Goal: Task Accomplishment & Management: Use online tool/utility

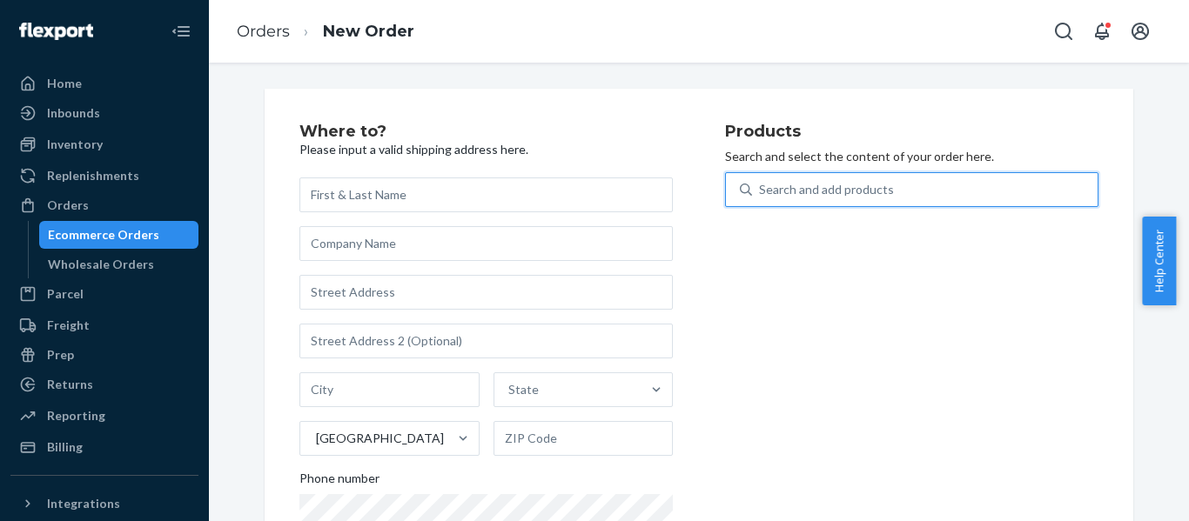
scroll to position [105, 0]
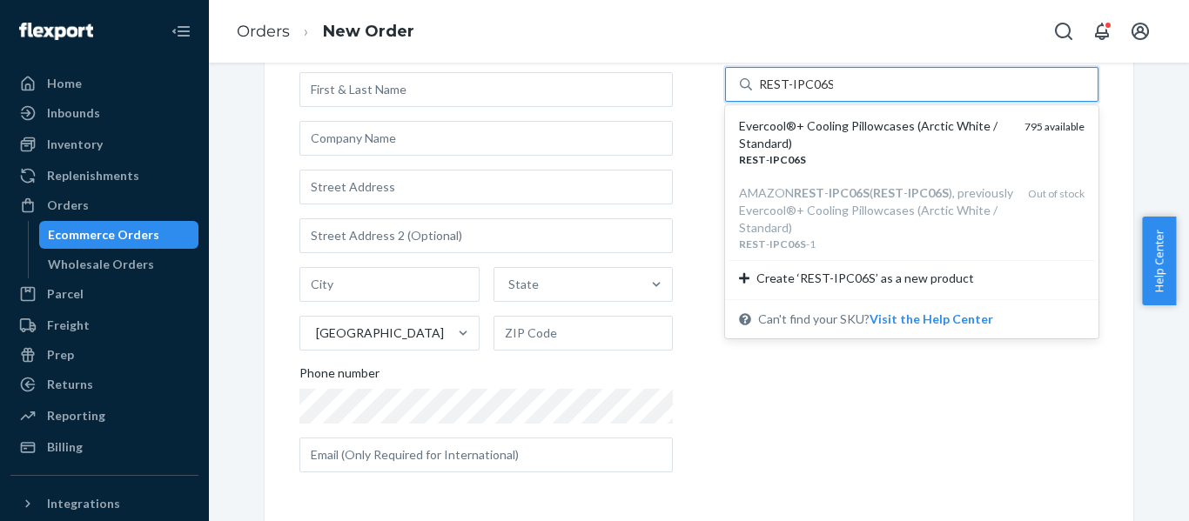
type input "REST-IPC06S"
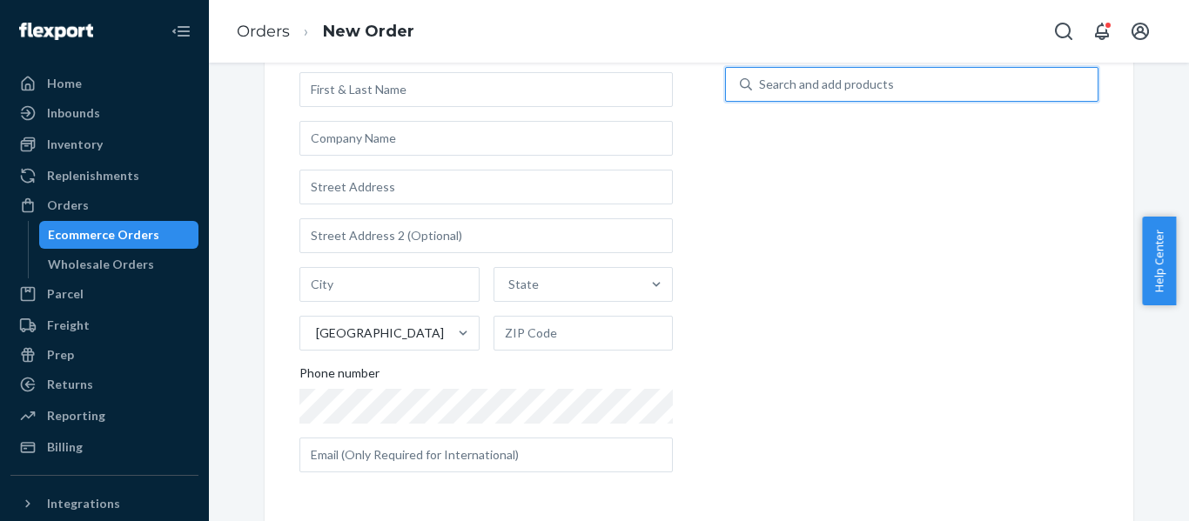
paste input "REST-IFS01TXL"
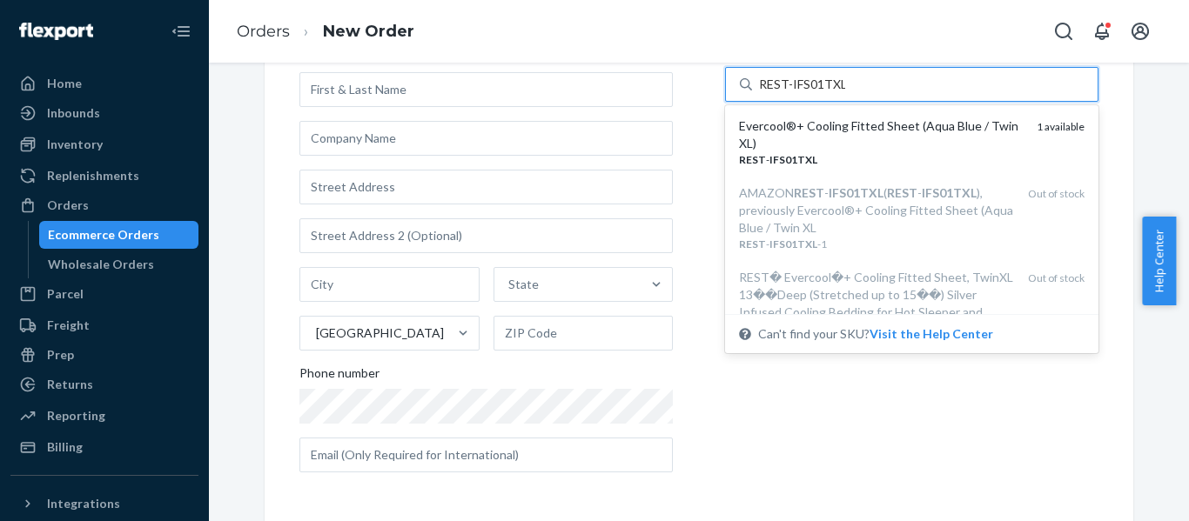
type input "REST-IFS01TXL"
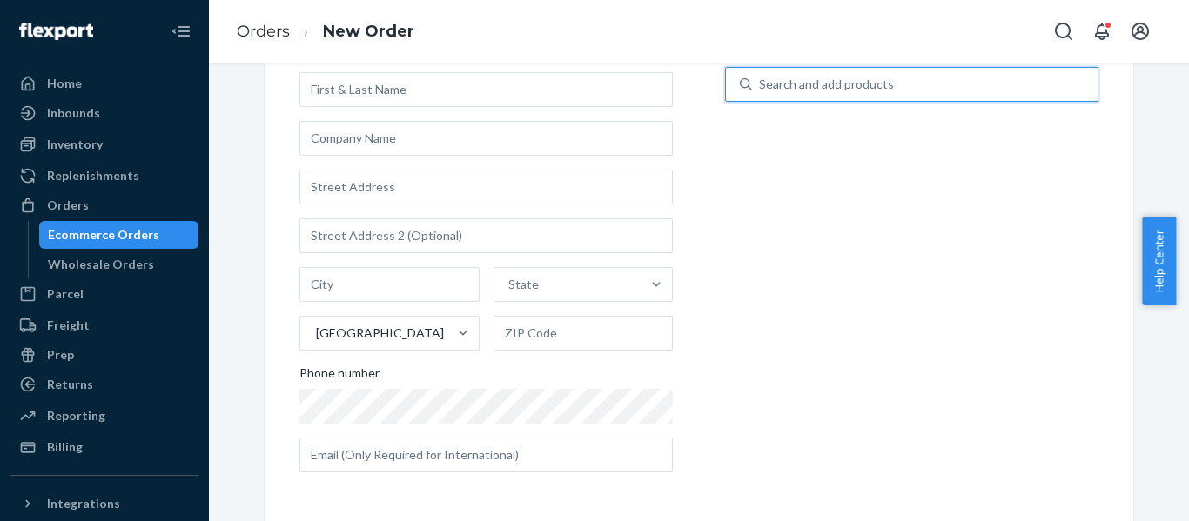
click at [797, 84] on div "Search and add products" at bounding box center [826, 84] width 135 height 17
click at [761, 84] on input "0 results available. Use Up and Down to choose options, press Enter to select t…" at bounding box center [760, 84] width 2 height 17
paste input "REST-IFS01TXL"
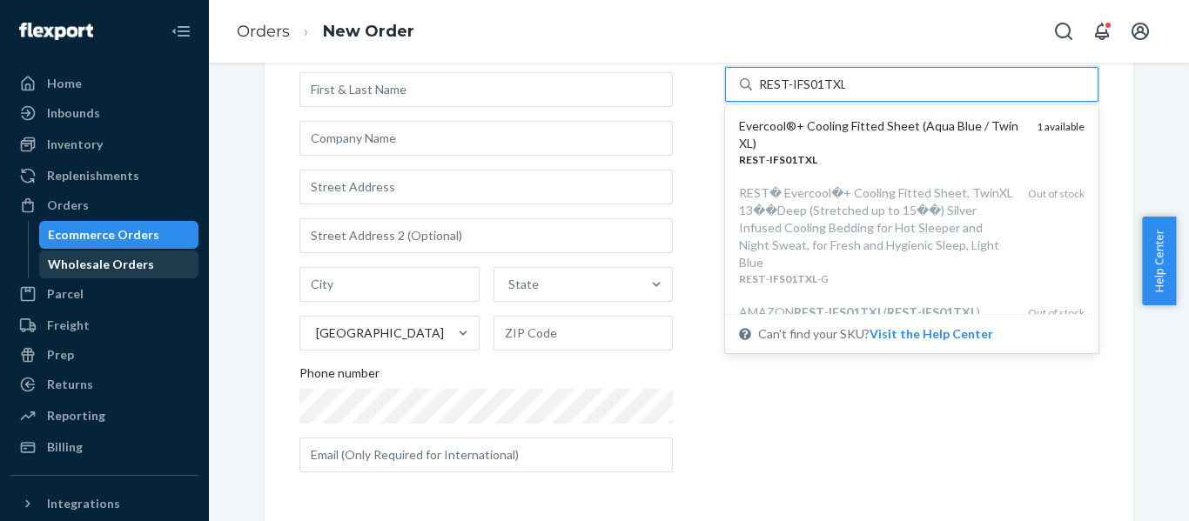
type input "REST-IFS01TXL"
